Goal: Navigation & Orientation: Find specific page/section

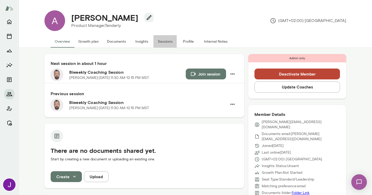
click at [167, 44] on button "Sessions" at bounding box center [165, 41] width 23 height 12
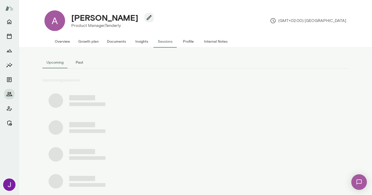
click at [80, 60] on button "Past" at bounding box center [79, 62] width 23 height 12
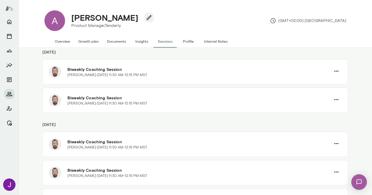
scroll to position [263, 0]
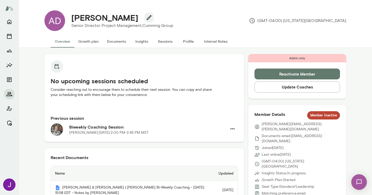
click at [124, 14] on h4 "alexandra drori" at bounding box center [104, 18] width 67 height 10
copy h4 "drori"
